Goal: Information Seeking & Learning: Learn about a topic

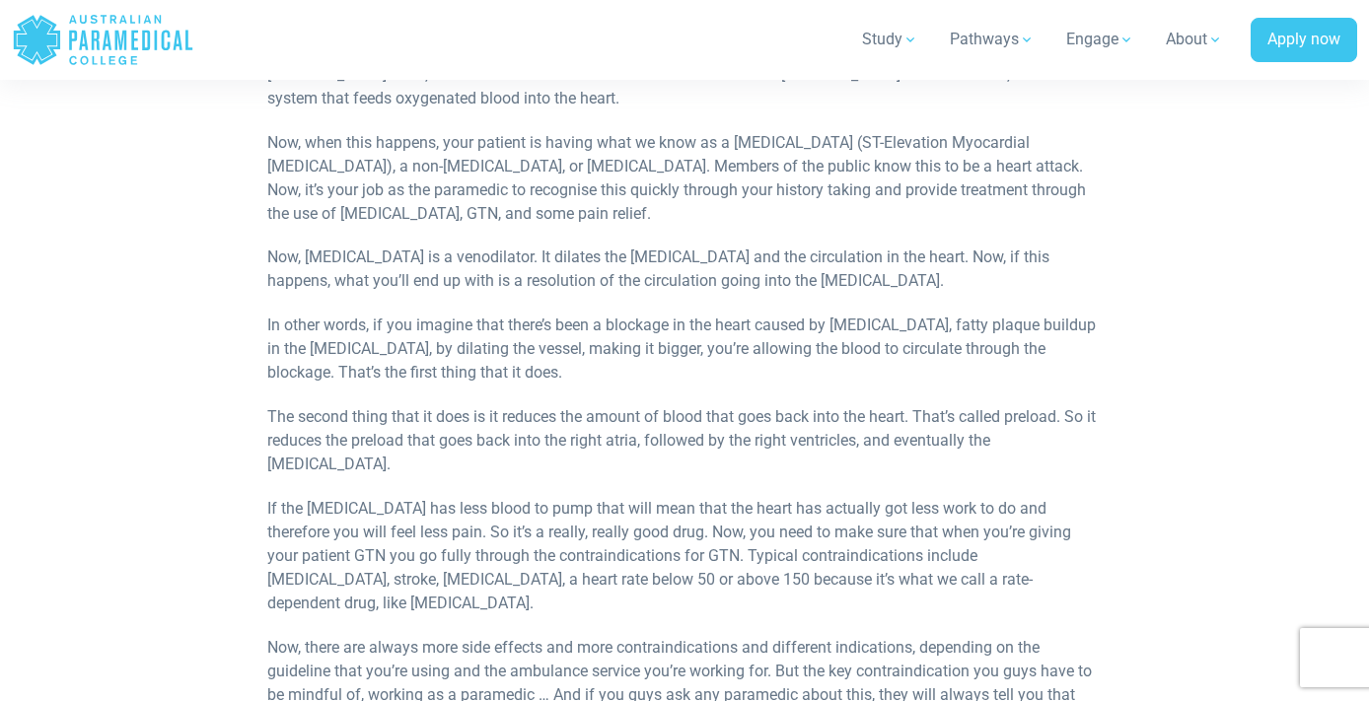
scroll to position [852, 0]
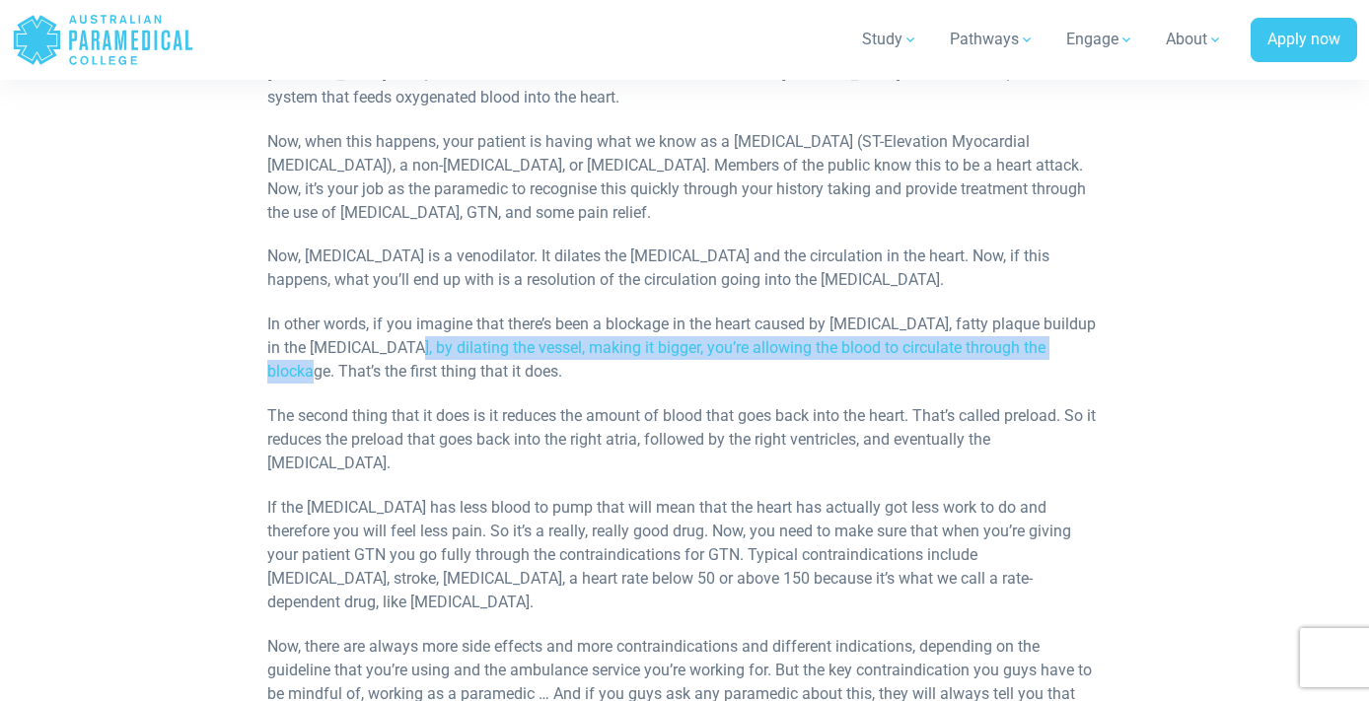
drag, startPoint x: 1100, startPoint y: 354, endPoint x: 396, endPoint y: 356, distance: 704.4
click at [396, 356] on p "In other words, if you imagine that there’s been a blockage in the heart caused…" at bounding box center [684, 348] width 835 height 71
copy p "by dilating the vessel, making it bigger, you’re allowing the blood to circulat…"
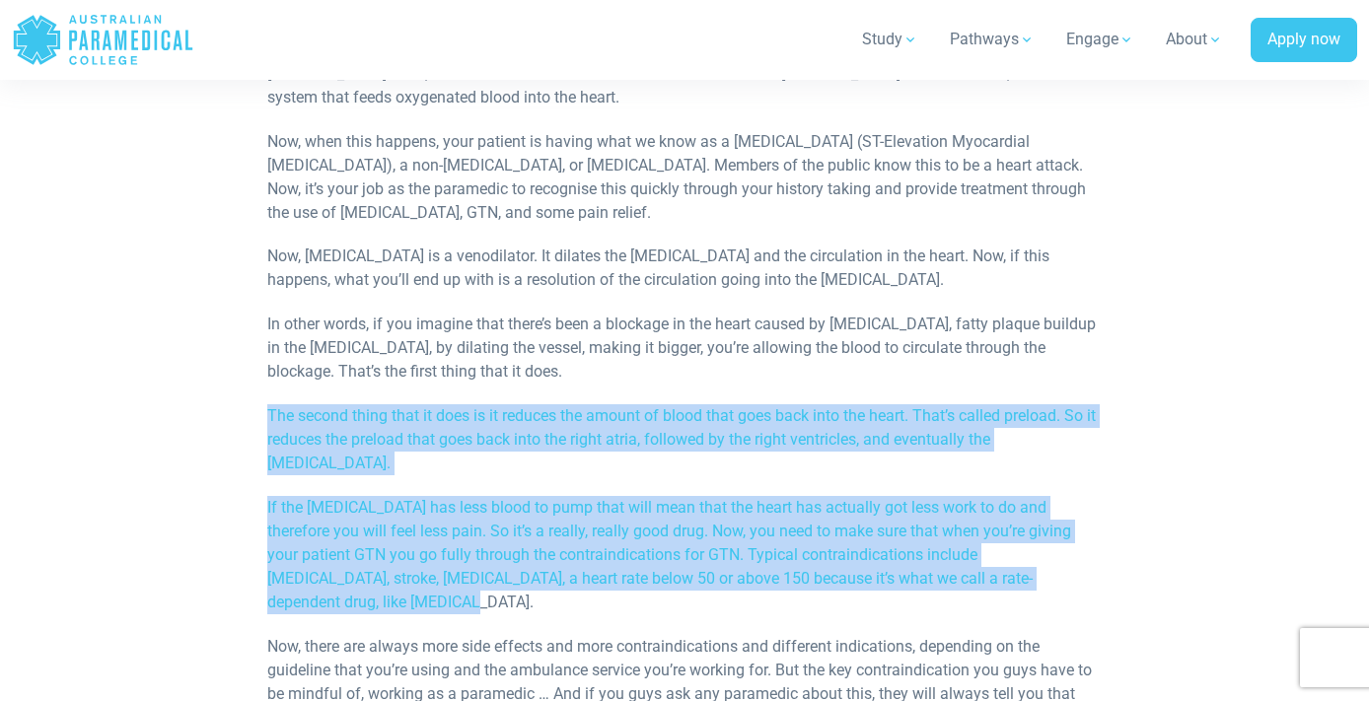
drag, startPoint x: 263, startPoint y: 416, endPoint x: 1098, endPoint y: 575, distance: 849.7
click at [1098, 575] on div "This micro lecture is about the drug [MEDICAL_DATA], GTN, which is used to trea…" at bounding box center [685, 379] width 858 height 1630
copy div "The second thing that it does is it reduces the amount of blood that goes back …"
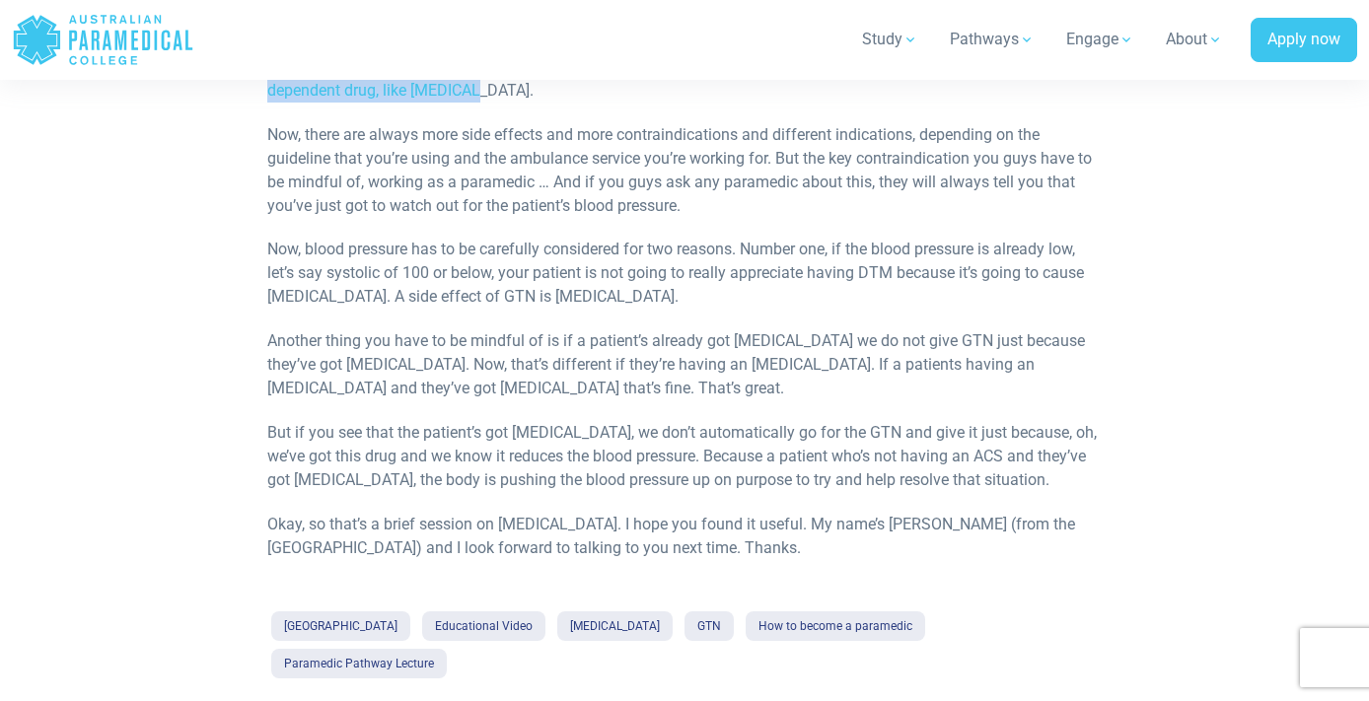
scroll to position [1366, 0]
drag, startPoint x: 373, startPoint y: 302, endPoint x: 383, endPoint y: 319, distance: 19.5
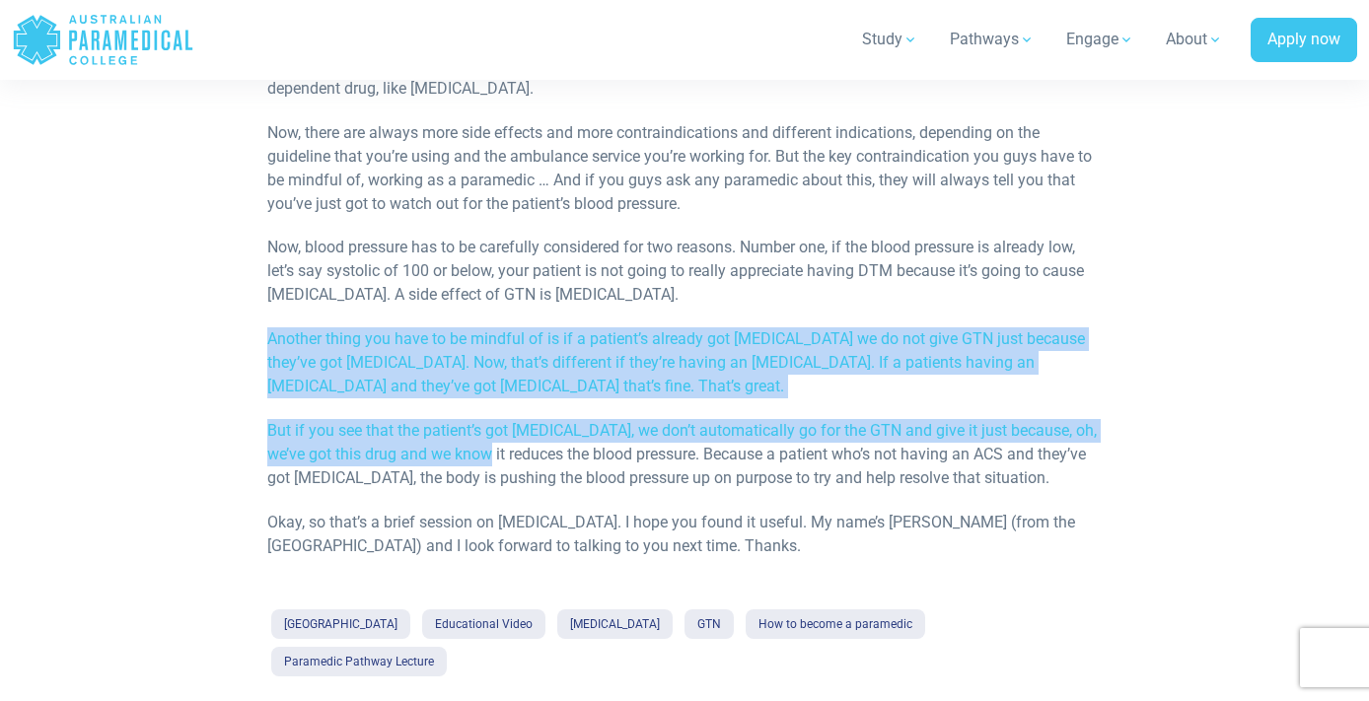
drag, startPoint x: 272, startPoint y: 308, endPoint x: 478, endPoint y: 430, distance: 238.9
click at [478, 430] on p "But if you see that the patient’s got [MEDICAL_DATA], we don’t automatically go…" at bounding box center [684, 454] width 835 height 71
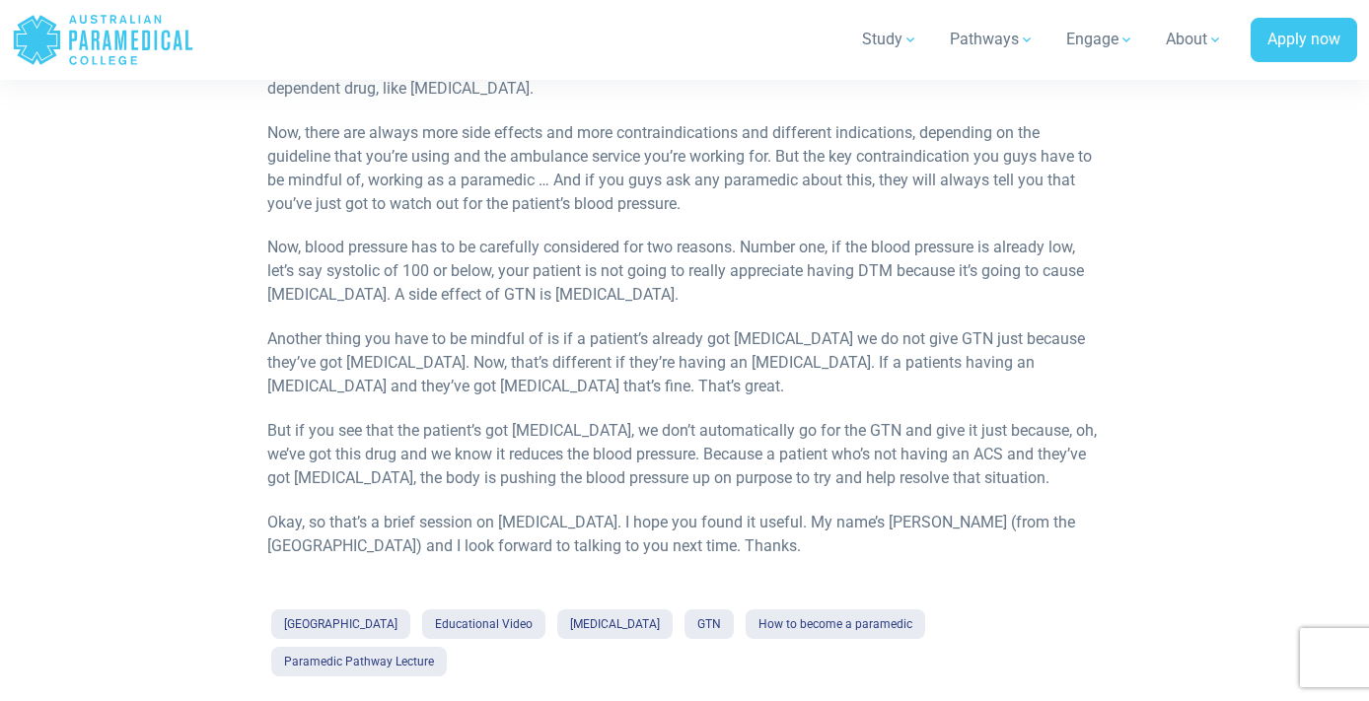
drag, startPoint x: 274, startPoint y: 404, endPoint x: 349, endPoint y: 476, distance: 104.0
click at [349, 476] on p "But if you see that the patient’s got [MEDICAL_DATA], we don’t automatically go…" at bounding box center [684, 454] width 835 height 71
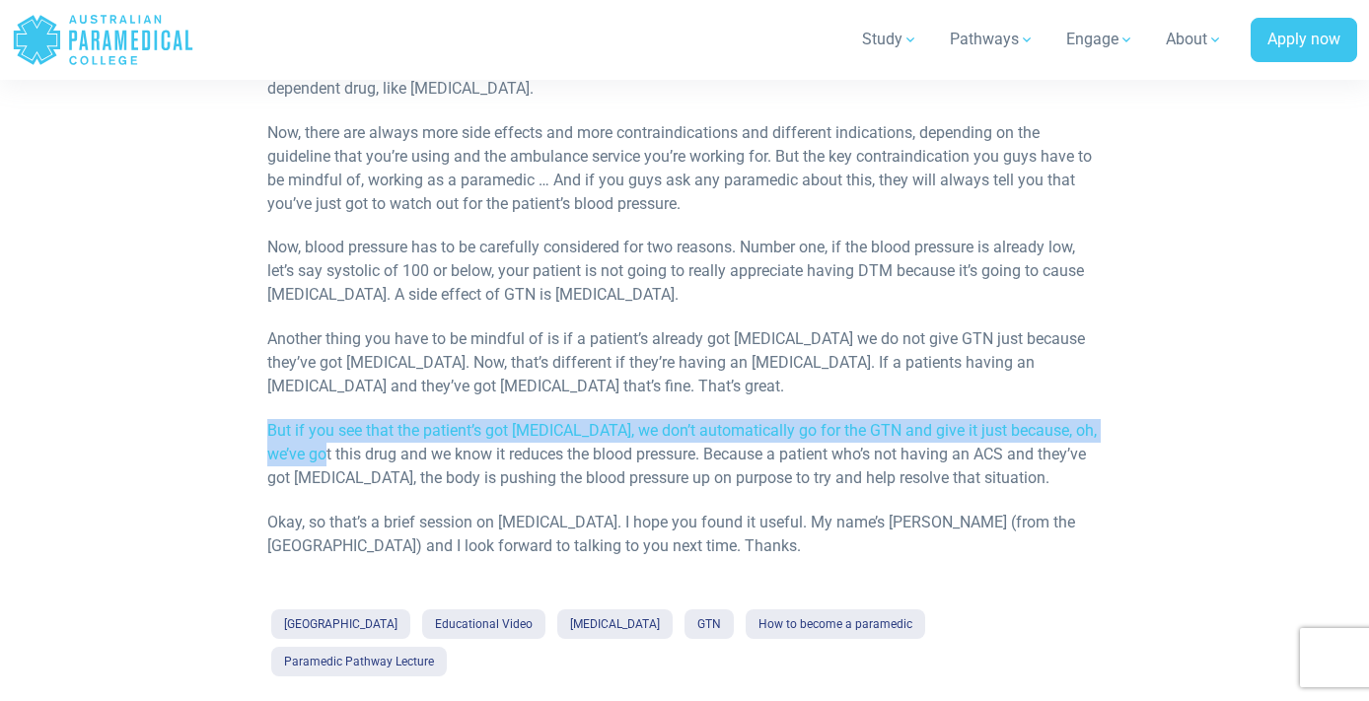
drag, startPoint x: 262, startPoint y: 403, endPoint x: 313, endPoint y: 432, distance: 58.4
